Goal: Navigation & Orientation: Find specific page/section

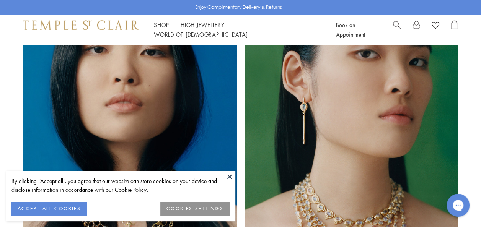
scroll to position [537, 0]
click at [229, 177] on button at bounding box center [229, 176] width 11 height 11
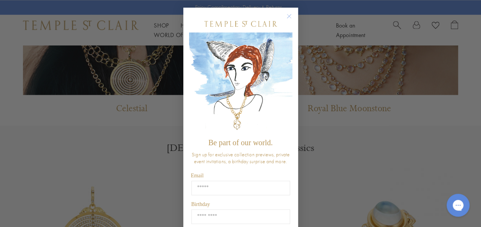
scroll to position [711, 0]
click at [287, 17] on circle "Close dialog" at bounding box center [288, 16] width 9 height 9
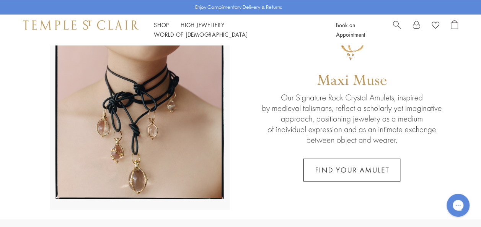
scroll to position [0, 0]
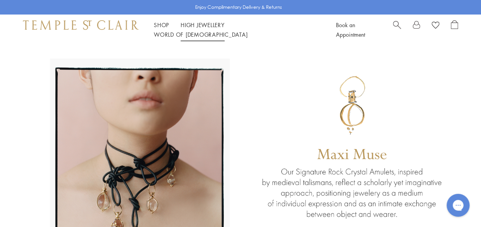
click at [199, 29] on link "High Jewellery High Jewellery" at bounding box center [203, 25] width 44 height 8
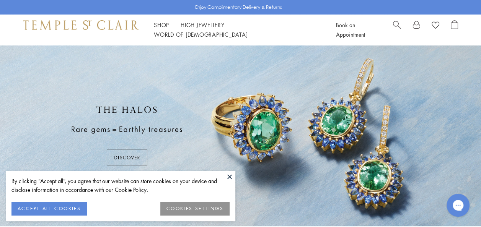
click at [62, 206] on button "ACCEPT ALL COOKIES" at bounding box center [48, 209] width 75 height 14
